Goal: Transaction & Acquisition: Purchase product/service

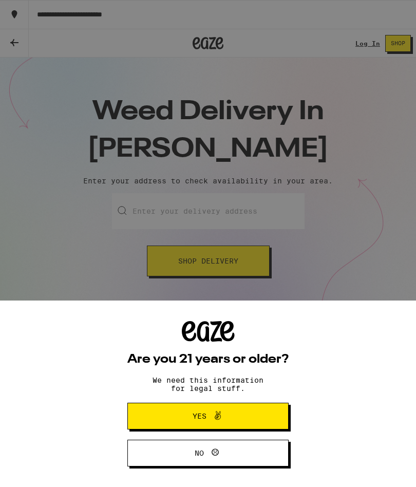
click at [251, 417] on button "Yes" at bounding box center [207, 416] width 161 height 27
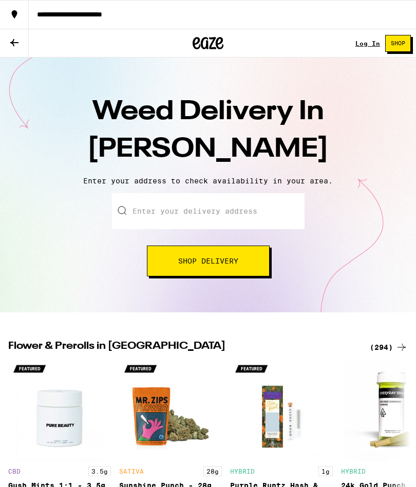
click at [252, 214] on input "Enter your delivery address" at bounding box center [208, 211] width 193 height 36
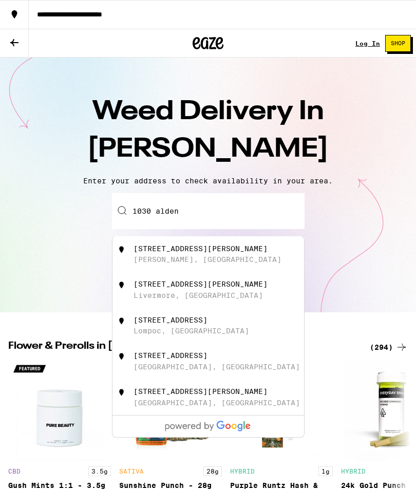
click at [155, 253] on div "[STREET_ADDRESS][PERSON_NAME]" at bounding box center [201, 249] width 134 height 8
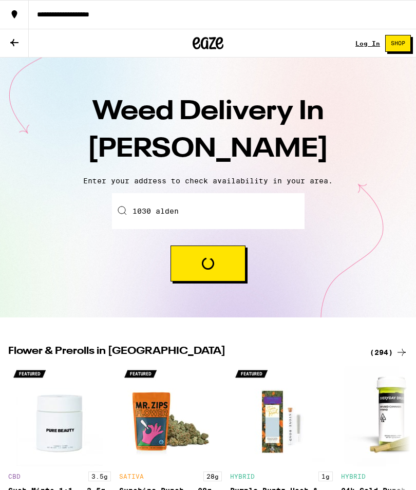
type input "[STREET_ADDRESS][PERSON_NAME]"
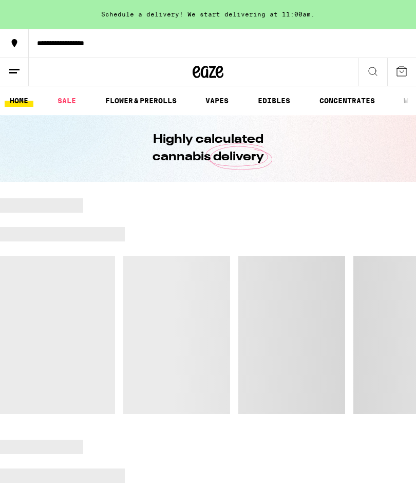
click at [369, 75] on icon at bounding box center [373, 71] width 12 height 12
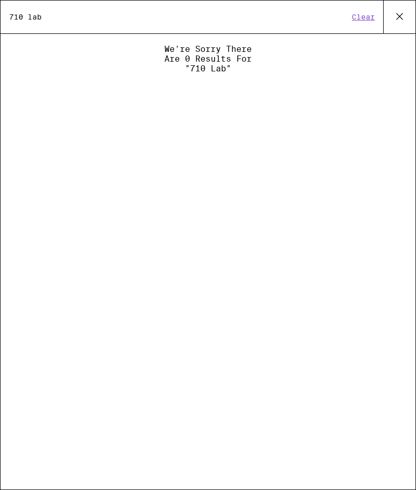
type input "710 labs"
